Goal: Find specific page/section: Find specific page/section

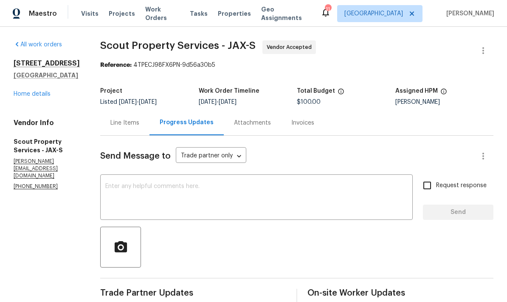
scroll to position [31, 0]
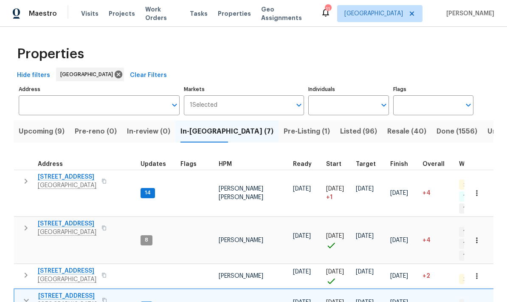
scroll to position [284, 0]
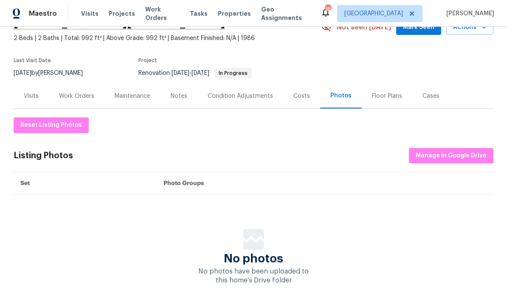
scroll to position [45, 0]
click at [463, 151] on span "Manage in Google Drive" at bounding box center [451, 156] width 71 height 11
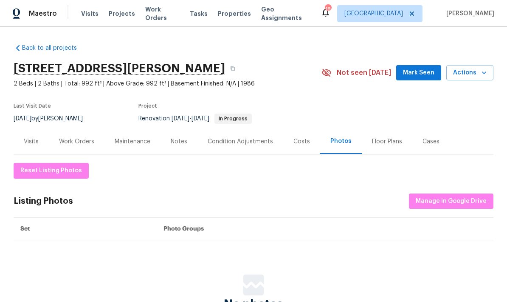
click at [308, 140] on div "Costs" at bounding box center [301, 141] width 37 height 25
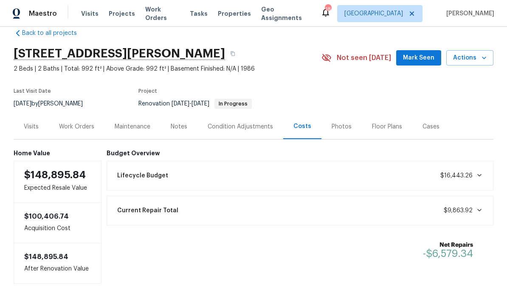
scroll to position [14, 0]
